Goal: Task Accomplishment & Management: Manage account settings

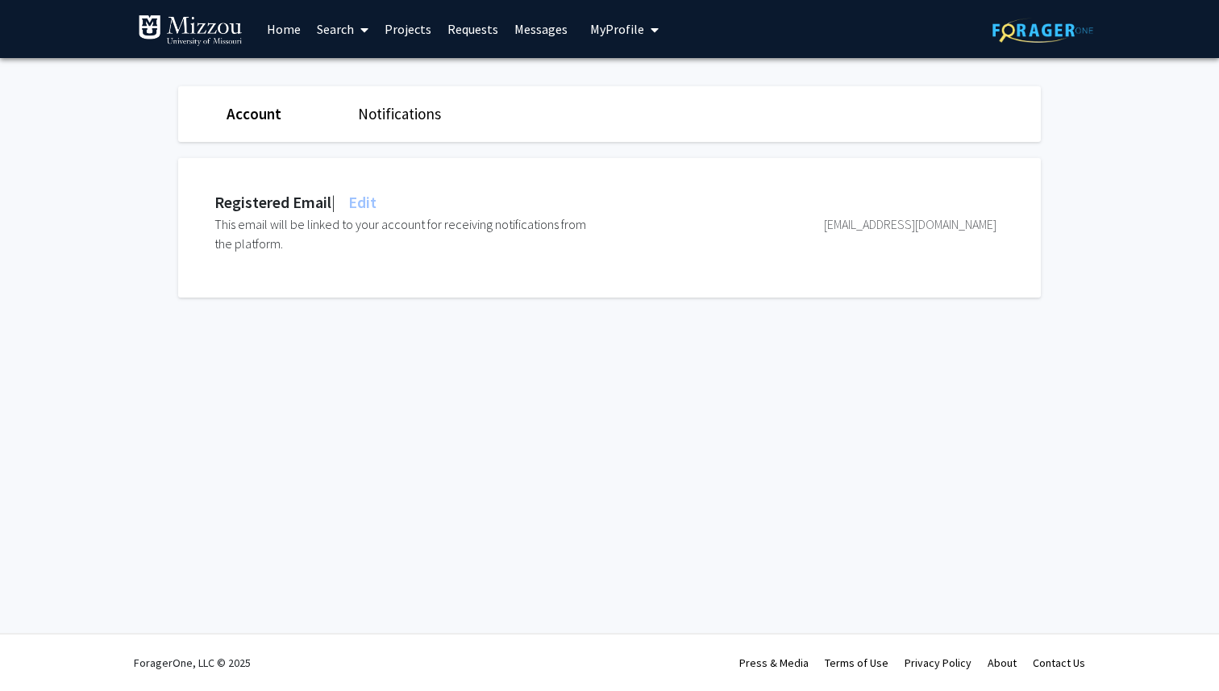
click at [258, 112] on link "Account" at bounding box center [254, 113] width 55 height 19
click at [1029, 28] on img at bounding box center [1042, 30] width 101 height 25
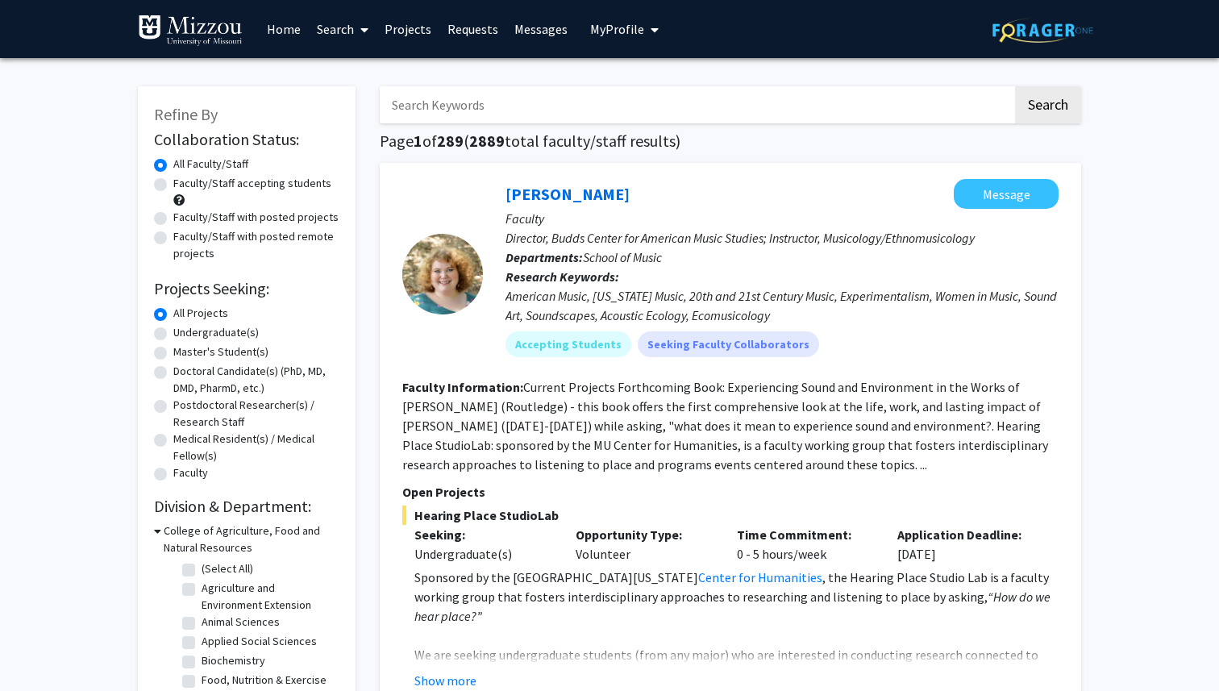
click at [603, 26] on span "My Profile" at bounding box center [617, 29] width 54 height 16
click at [659, 78] on span "[PERSON_NAME]" at bounding box center [691, 75] width 98 height 18
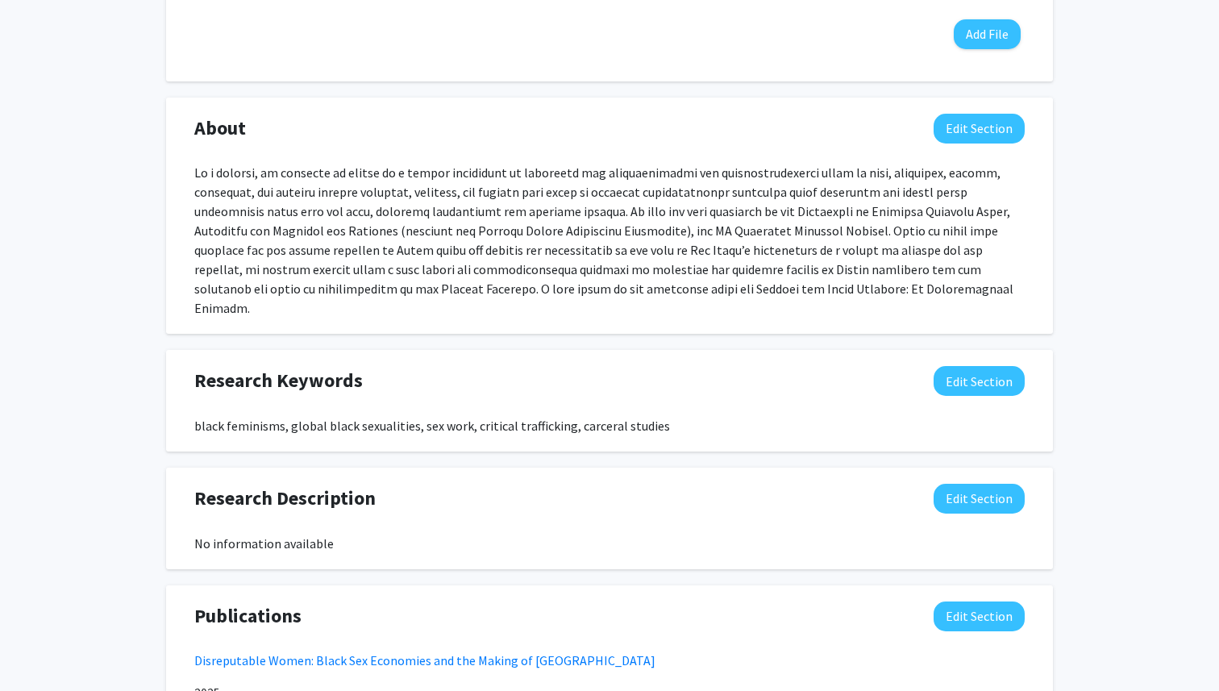
scroll to position [809, 0]
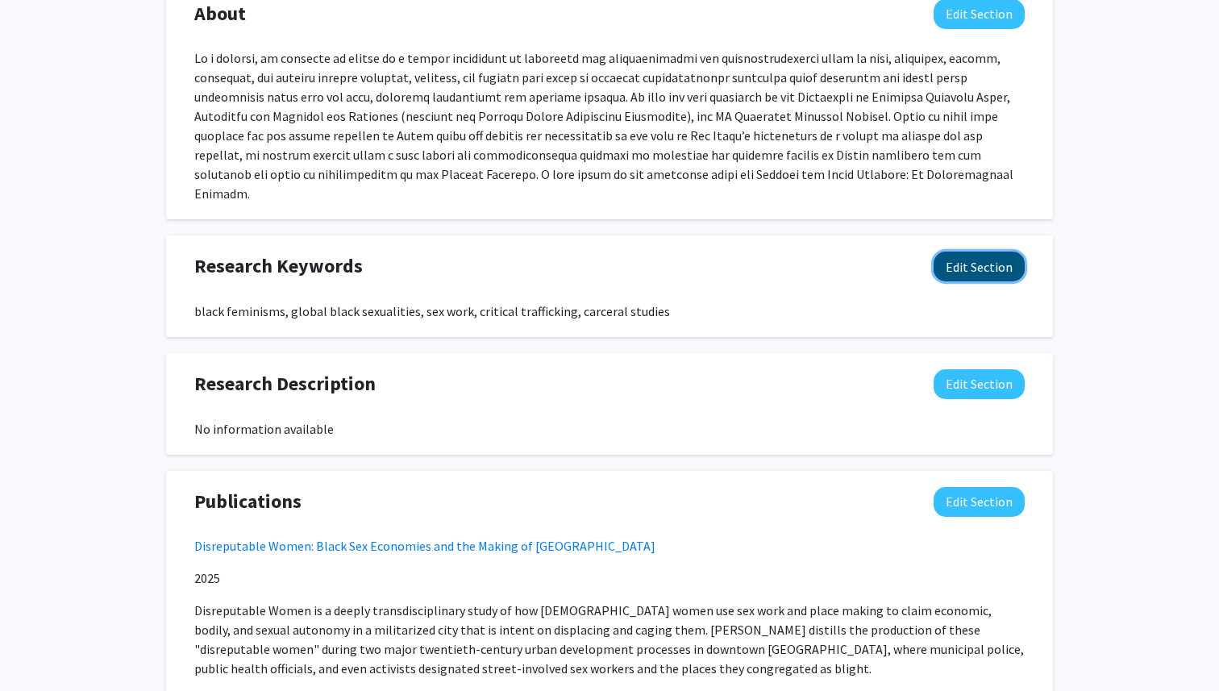
click at [976, 253] on button "Edit Section" at bounding box center [978, 266] width 91 height 30
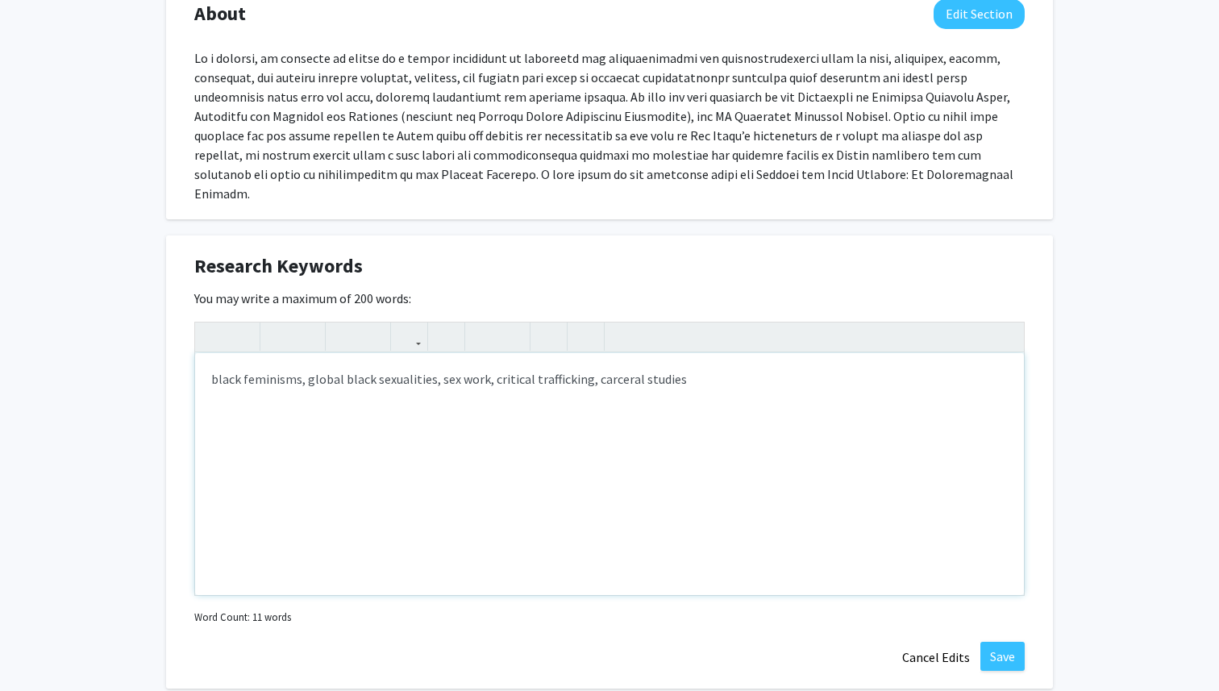
click at [211, 360] on div "black feminisms, global black sexualities, sex work, critical trafficking, carc…" at bounding box center [609, 474] width 829 height 242
click at [301, 364] on div "black feminisms, global black sexualities, sex work, critical trafficking, carc…" at bounding box center [609, 474] width 829 height 242
click at [210, 362] on div "black feminisms, sexuality studies, global black sexualities, sex work, critica…" at bounding box center [609, 474] width 829 height 242
click at [268, 362] on div "black feminisms, sexuality studies, global black sexualities, sex work, critica…" at bounding box center [609, 474] width 829 height 242
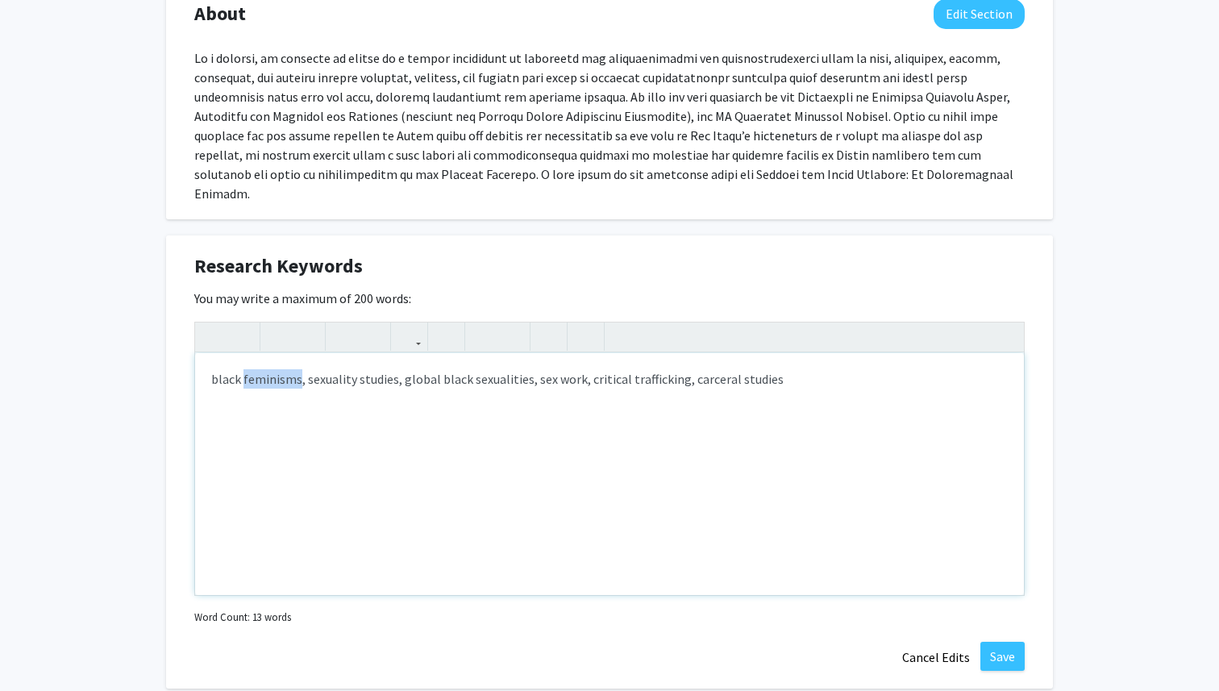
copy div "feminisms"
click at [210, 363] on div "black feminisms, sexuality studies, global black sexualities, sex work, critica…" at bounding box center [609, 474] width 829 height 242
click at [268, 369] on p "feminismsblack feminisms, sexuality studies, global black sexualities, sex work…" at bounding box center [609, 378] width 796 height 19
click at [877, 369] on p "feminist studies, black feminisms, sexuality studies, global black sexualities,…" at bounding box center [609, 378] width 796 height 19
click at [393, 369] on p "feminist studies, black feminisms, sexuality studies, global black sexualities,…" at bounding box center [609, 378] width 796 height 19
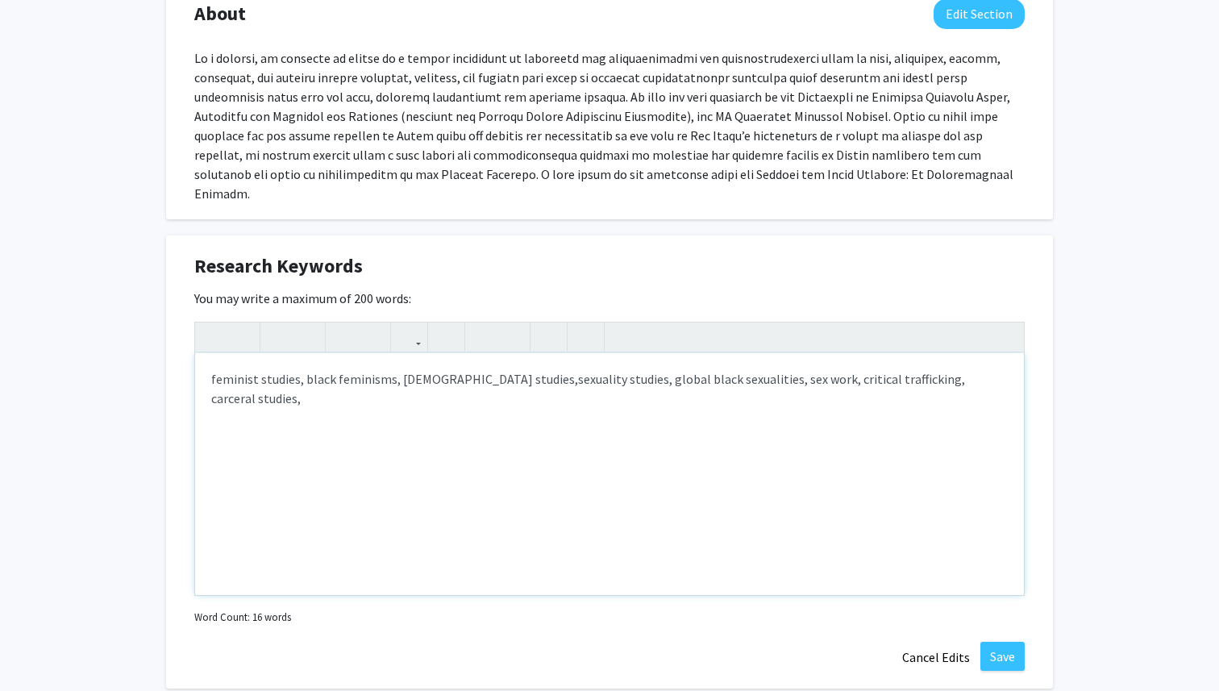
type textarea "<p>feminist studies, black feminisms, [DEMOGRAPHIC_DATA] studies, sexuality stu…"
click at [1007, 642] on button "Save" at bounding box center [1002, 656] width 44 height 29
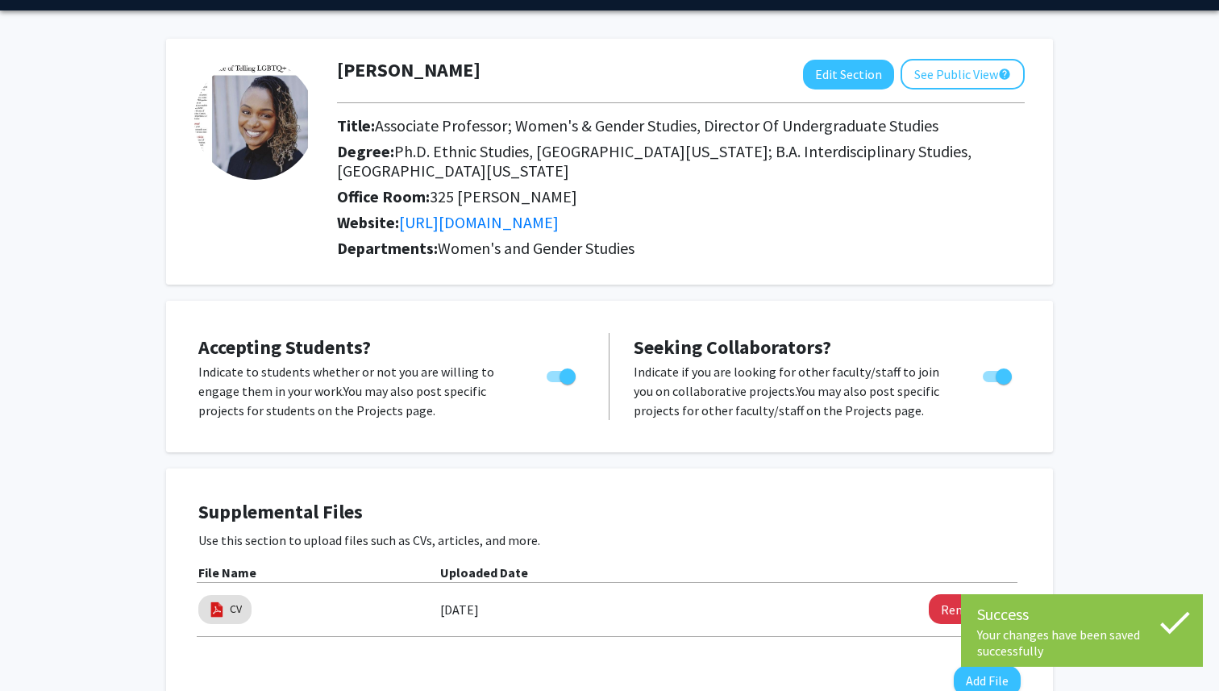
scroll to position [0, 0]
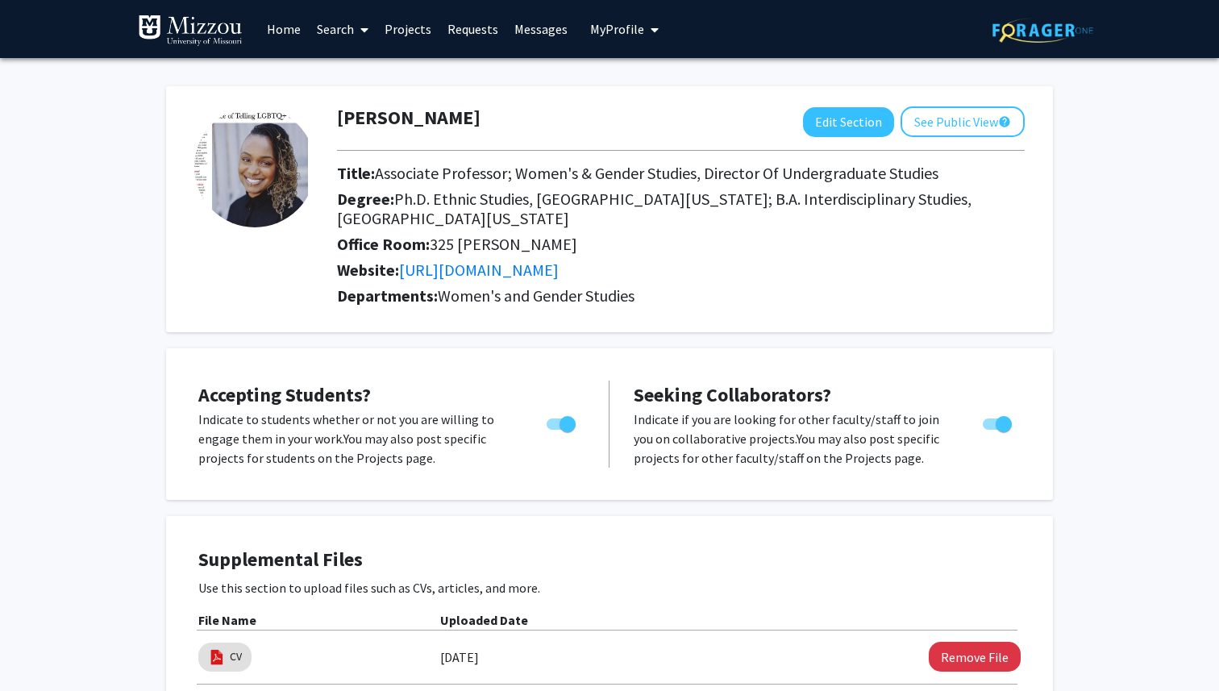
click at [264, 173] on img at bounding box center [254, 166] width 121 height 121
click at [833, 123] on button "Edit Section" at bounding box center [848, 122] width 91 height 30
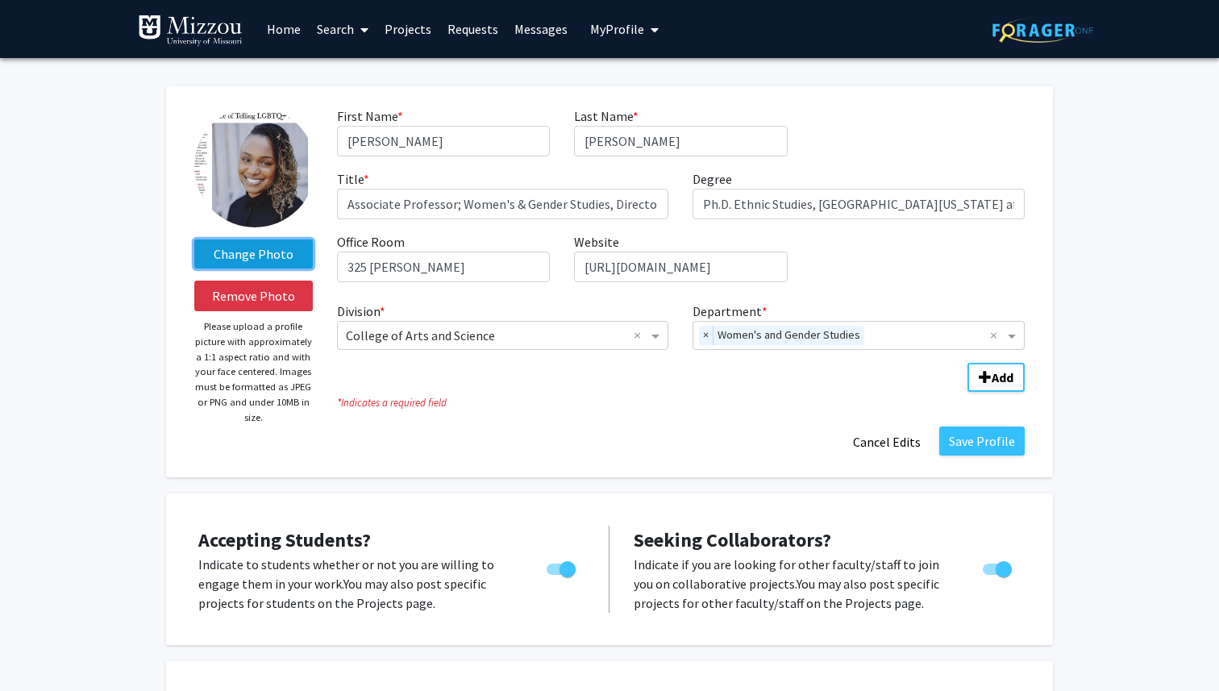
click at [272, 251] on label "Change Photo" at bounding box center [253, 253] width 118 height 29
click at [0, 0] on input "Change Photo" at bounding box center [0, 0] width 0 height 0
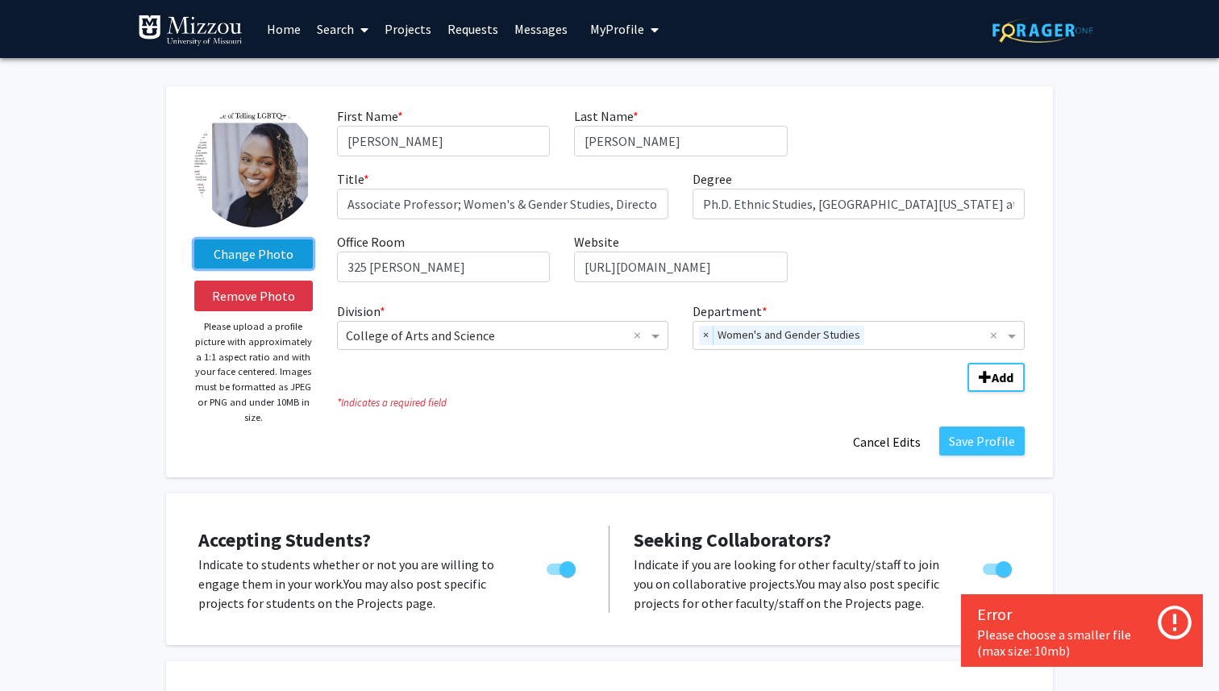
click at [277, 252] on label "Change Photo" at bounding box center [253, 253] width 118 height 29
click at [0, 0] on input "Change Photo" at bounding box center [0, 0] width 0 height 0
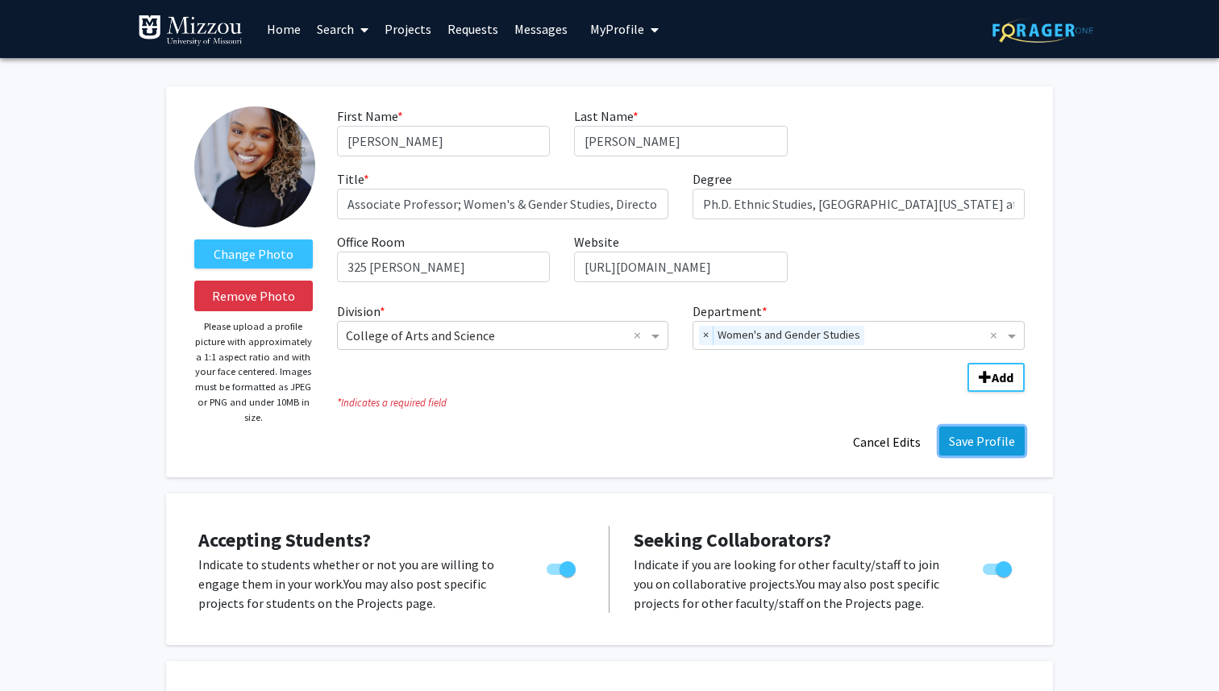
click at [1000, 439] on button "Save Profile" at bounding box center [981, 440] width 85 height 29
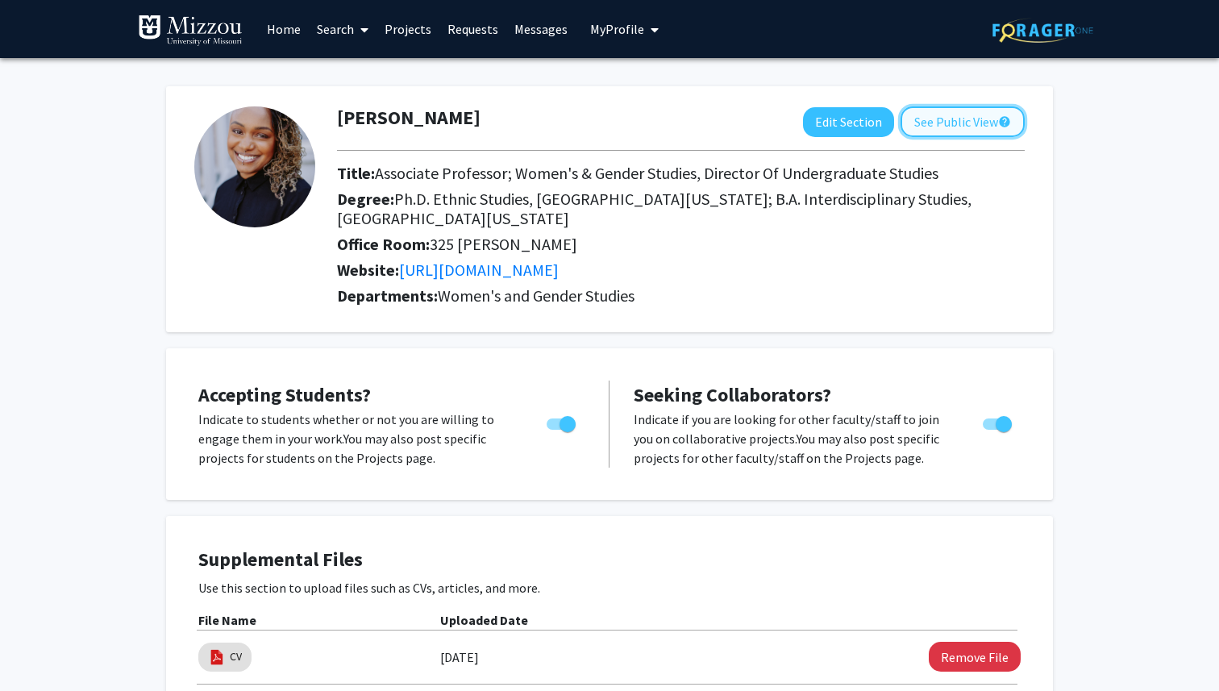
click at [942, 127] on button "See Public View help" at bounding box center [962, 121] width 124 height 31
